Goal: Task Accomplishment & Management: Manage account settings

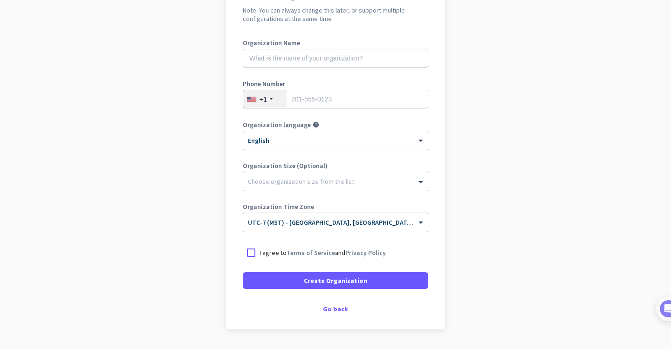
scroll to position [130, 0]
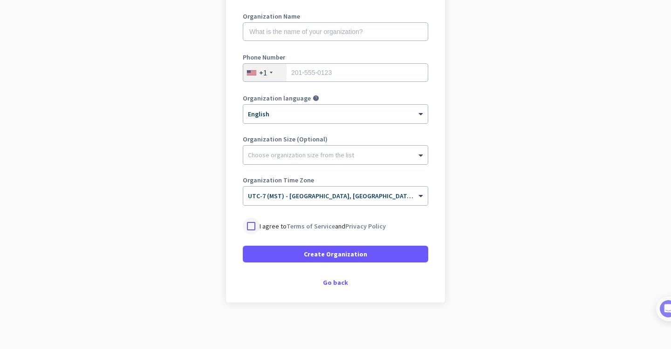
click at [253, 227] on div at bounding box center [251, 226] width 17 height 17
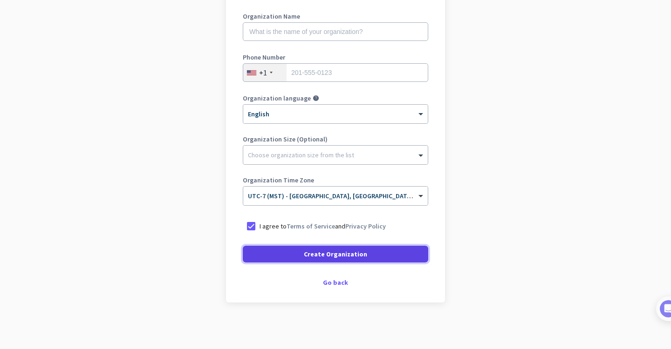
click at [344, 258] on span "Create Organization" at bounding box center [335, 254] width 63 height 9
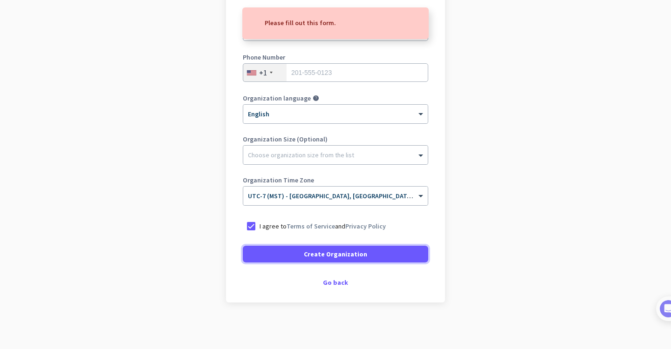
scroll to position [0, 0]
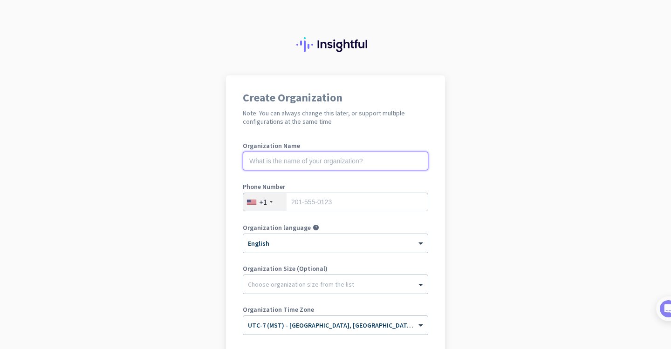
click at [271, 161] on input "text" at bounding box center [335, 161] width 185 height 19
type input "Mercor"
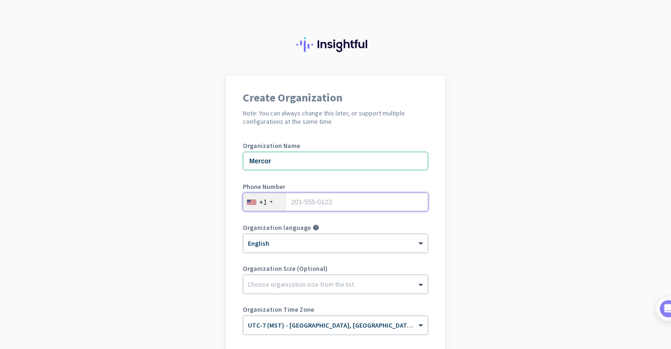
click at [339, 201] on input "tel" at bounding box center [335, 202] width 185 height 19
type input "4802782961"
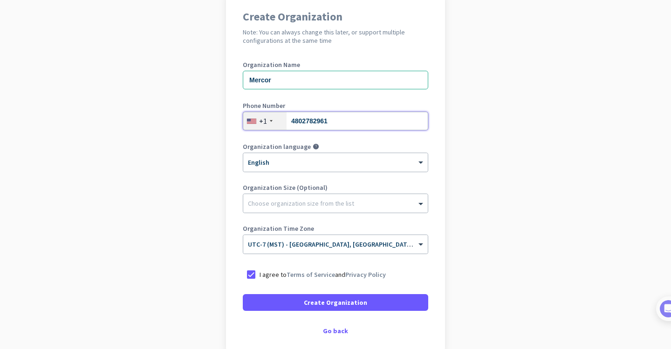
scroll to position [83, 0]
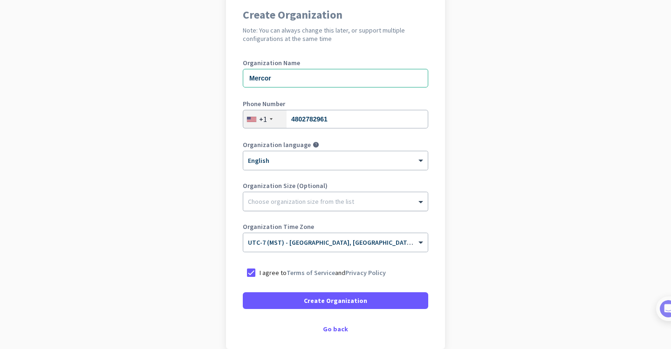
click at [304, 202] on div at bounding box center [335, 199] width 185 height 9
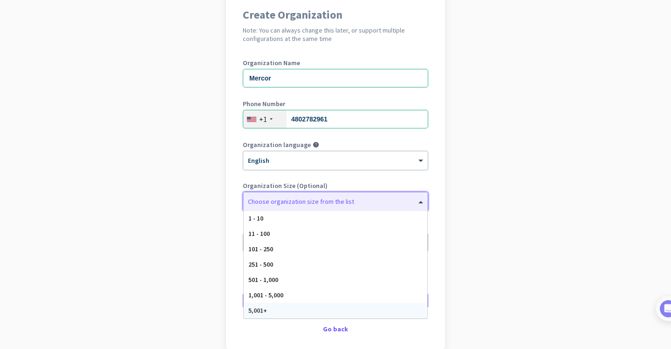
click at [267, 314] on span "5,001+" at bounding box center [257, 311] width 19 height 8
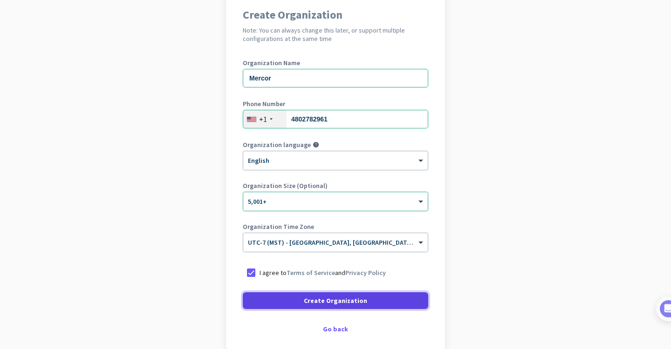
click at [315, 300] on span "Create Organization" at bounding box center [335, 300] width 63 height 9
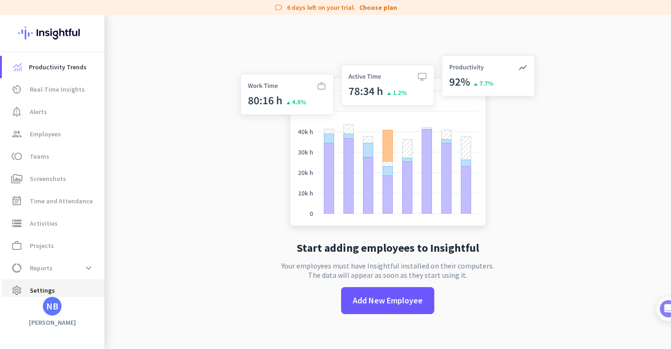
click at [39, 292] on span "Settings" at bounding box center [42, 290] width 25 height 11
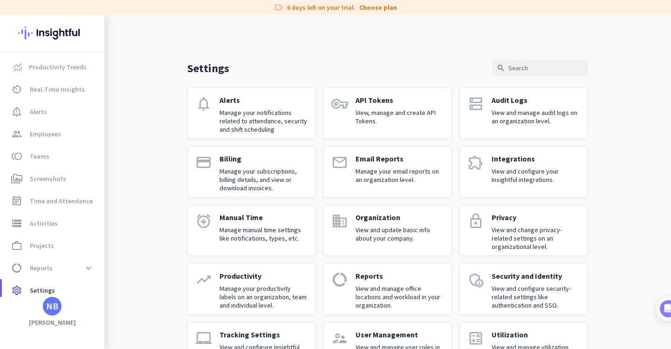
click at [148, 62] on div "Settings search notifications Alerts Manage your notifications related to atten…" at bounding box center [387, 202] width 567 height 374
